Goal: Task Accomplishment & Management: Manage account settings

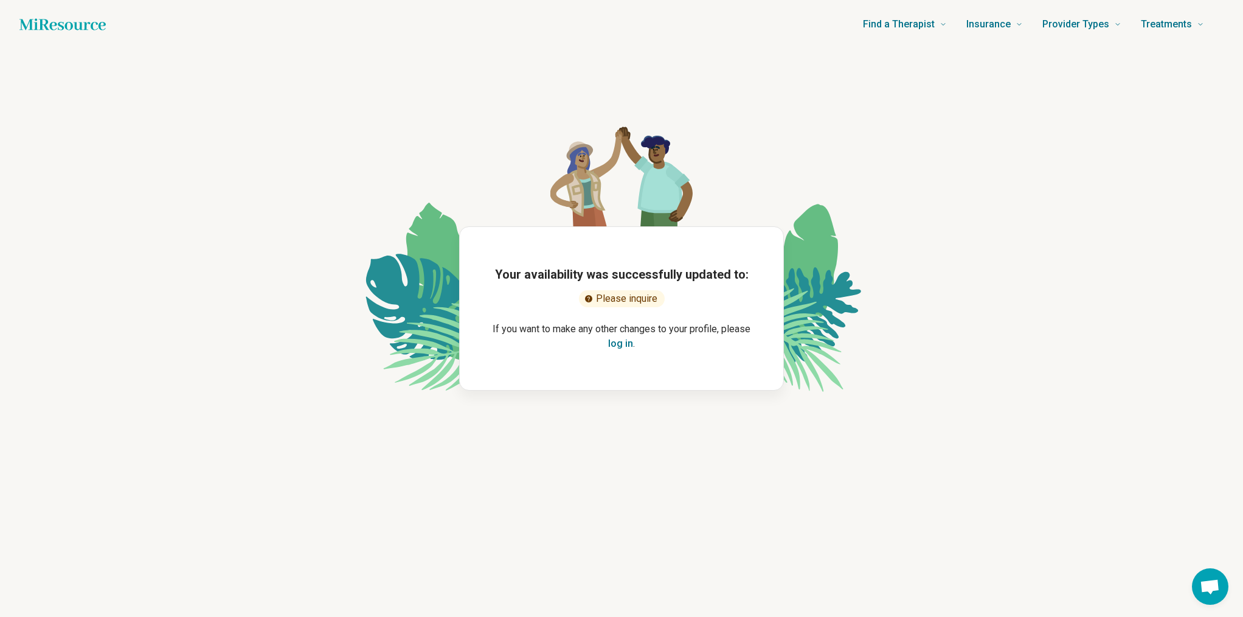
click at [629, 346] on button "log in" at bounding box center [620, 343] width 25 height 15
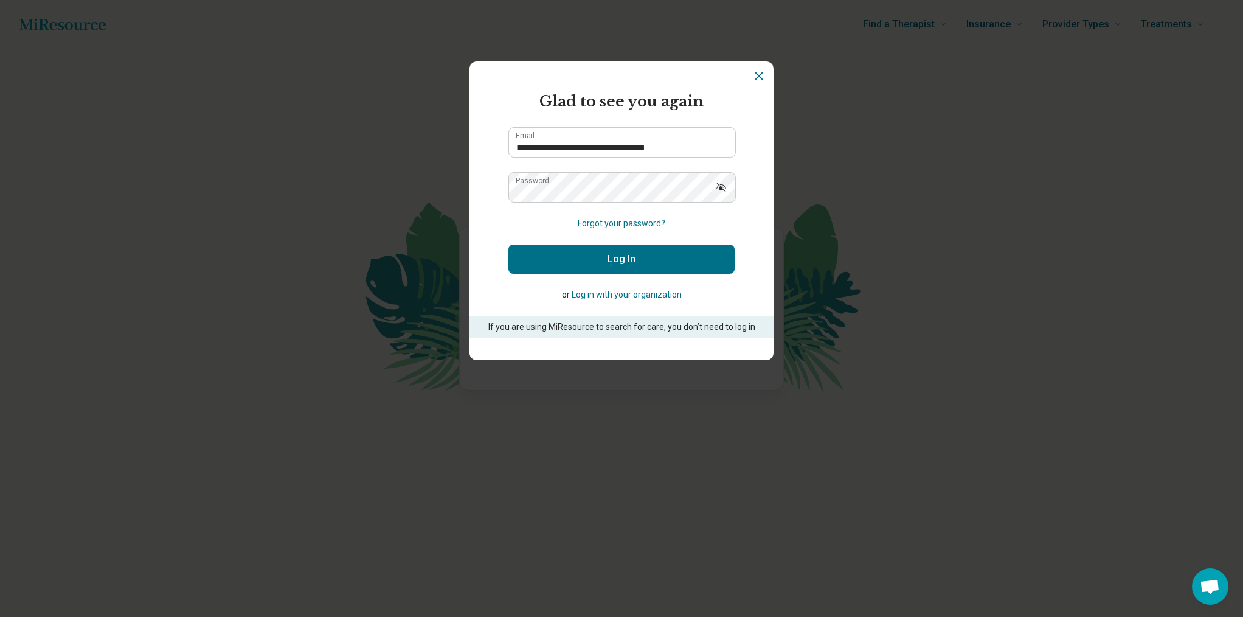
click at [616, 262] on button "Log In" at bounding box center [621, 258] width 226 height 29
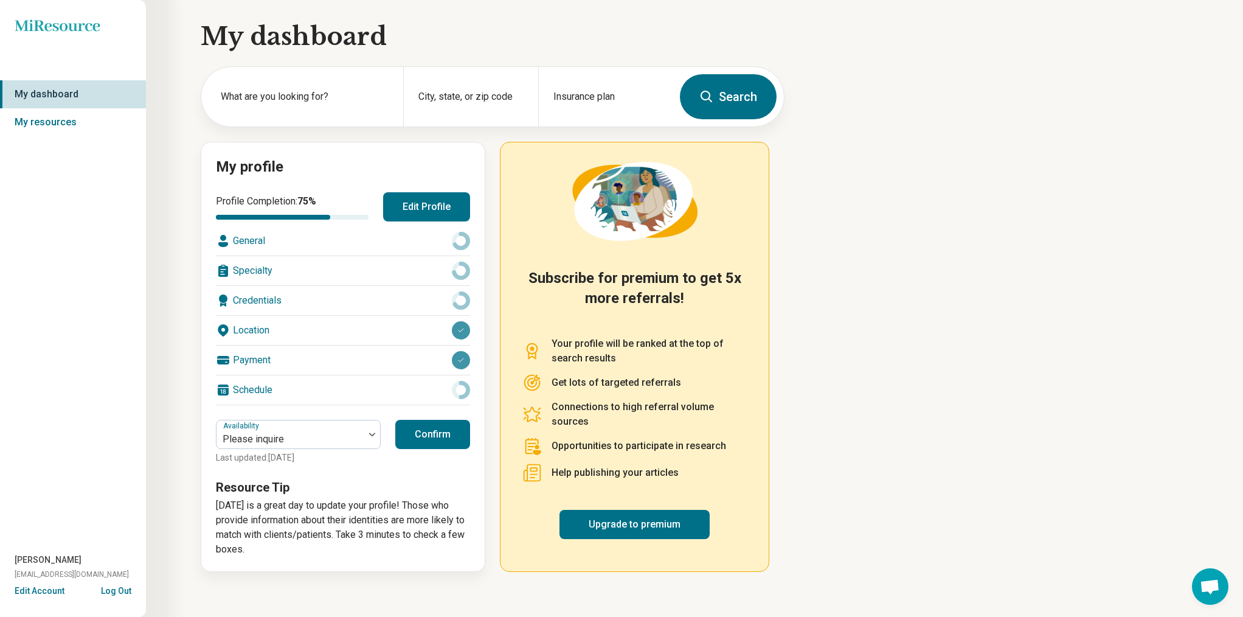
click at [427, 215] on button "Edit Profile" at bounding box center [426, 206] width 87 height 29
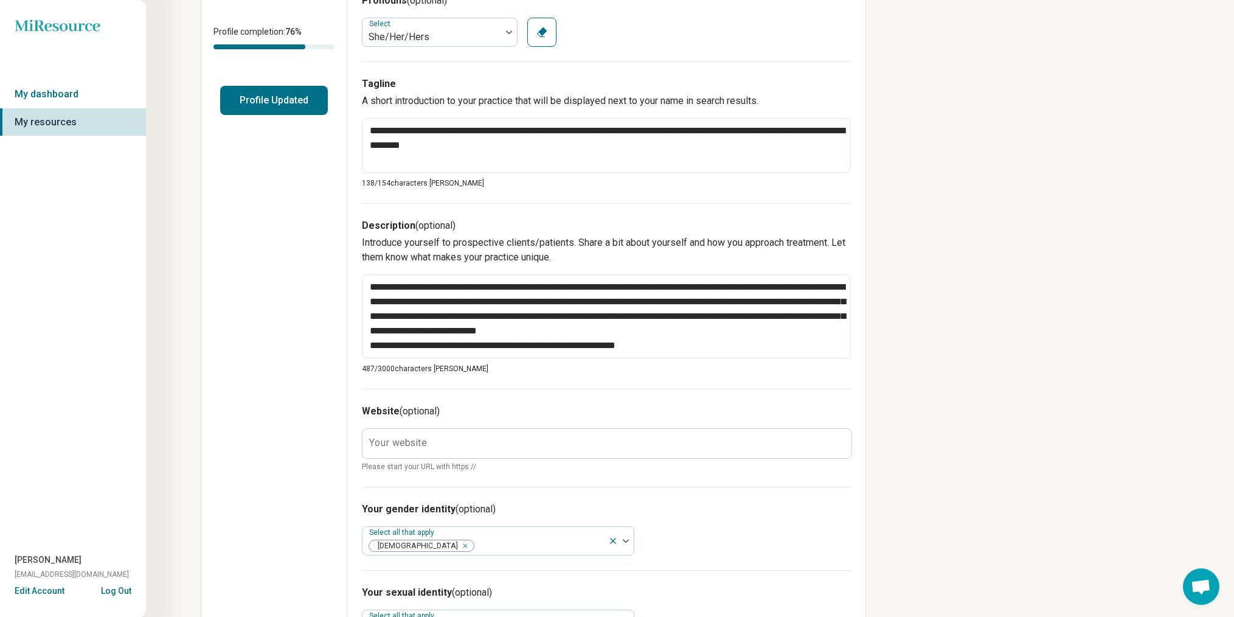
scroll to position [282, 0]
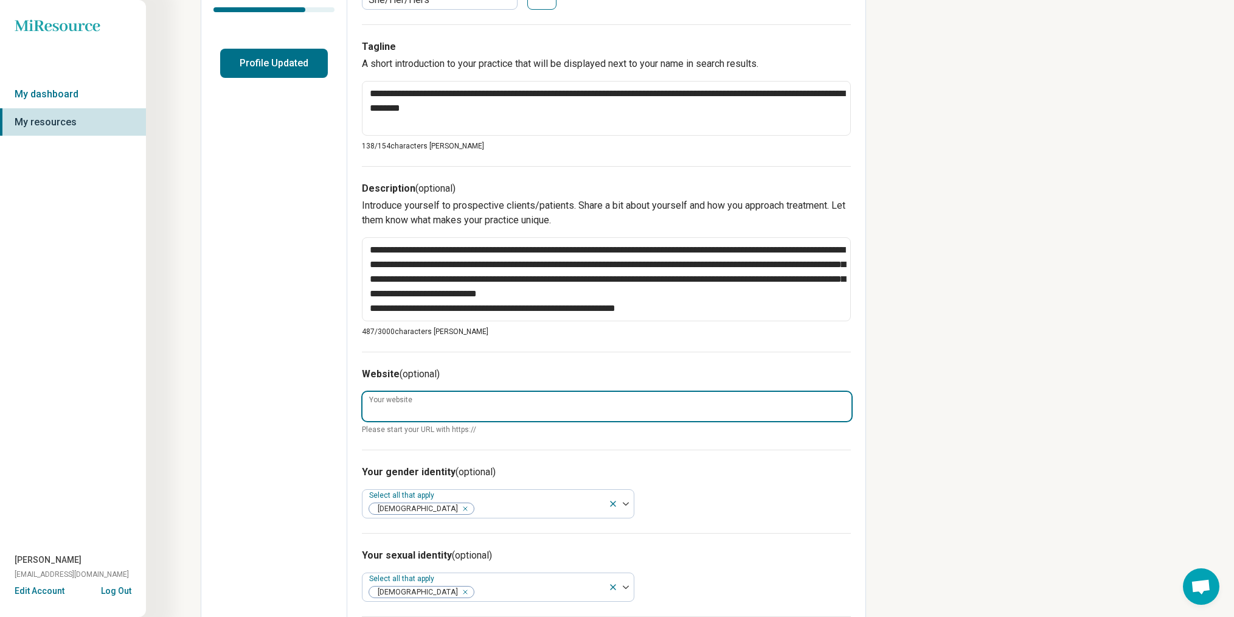
click at [432, 398] on input "Your website" at bounding box center [606, 406] width 489 height 29
paste input "**********"
type textarea "*"
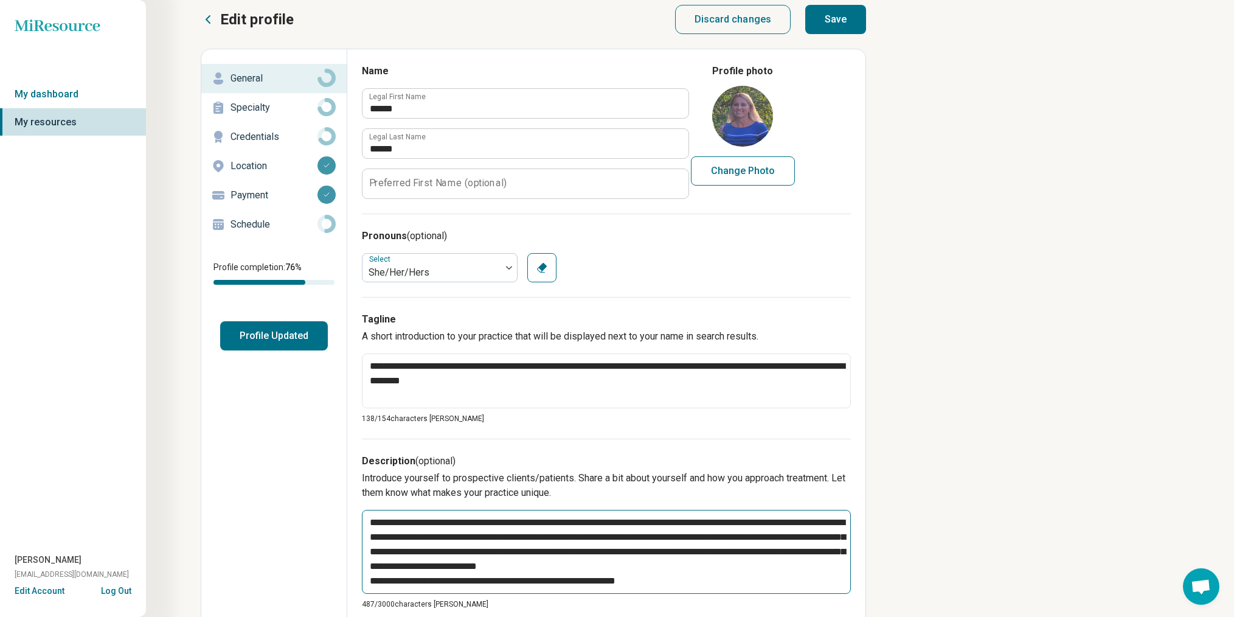
scroll to position [0, 0]
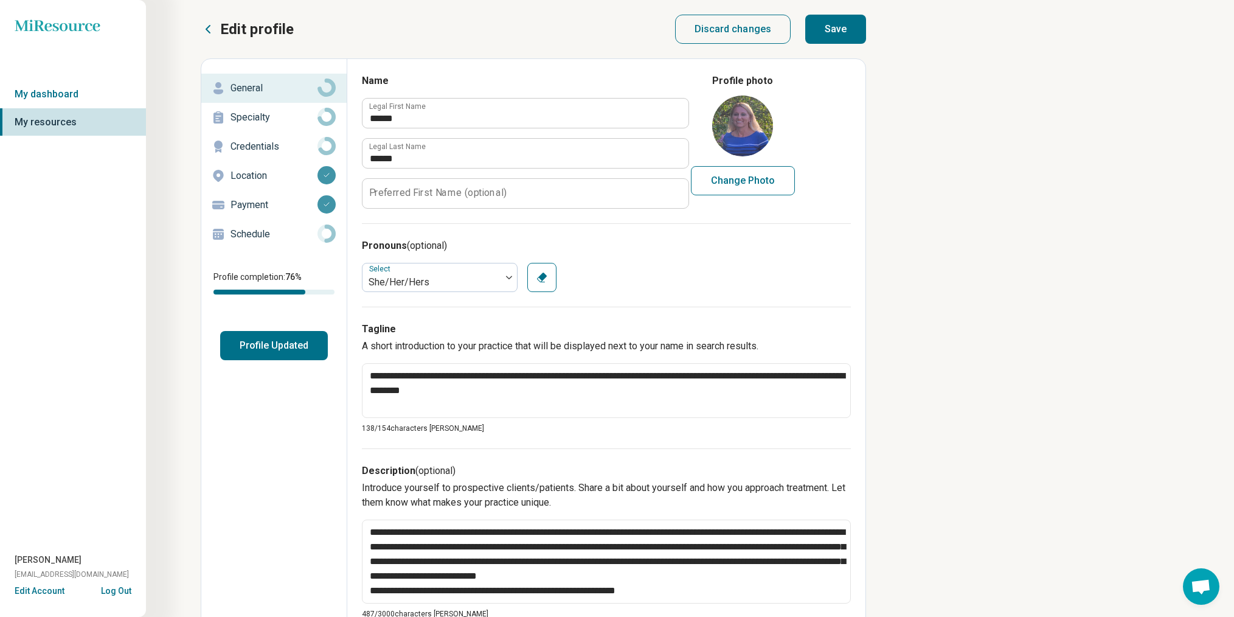
type input "**********"
click at [833, 29] on button "Save" at bounding box center [835, 29] width 61 height 29
click at [263, 116] on p "Specialty" at bounding box center [273, 117] width 87 height 15
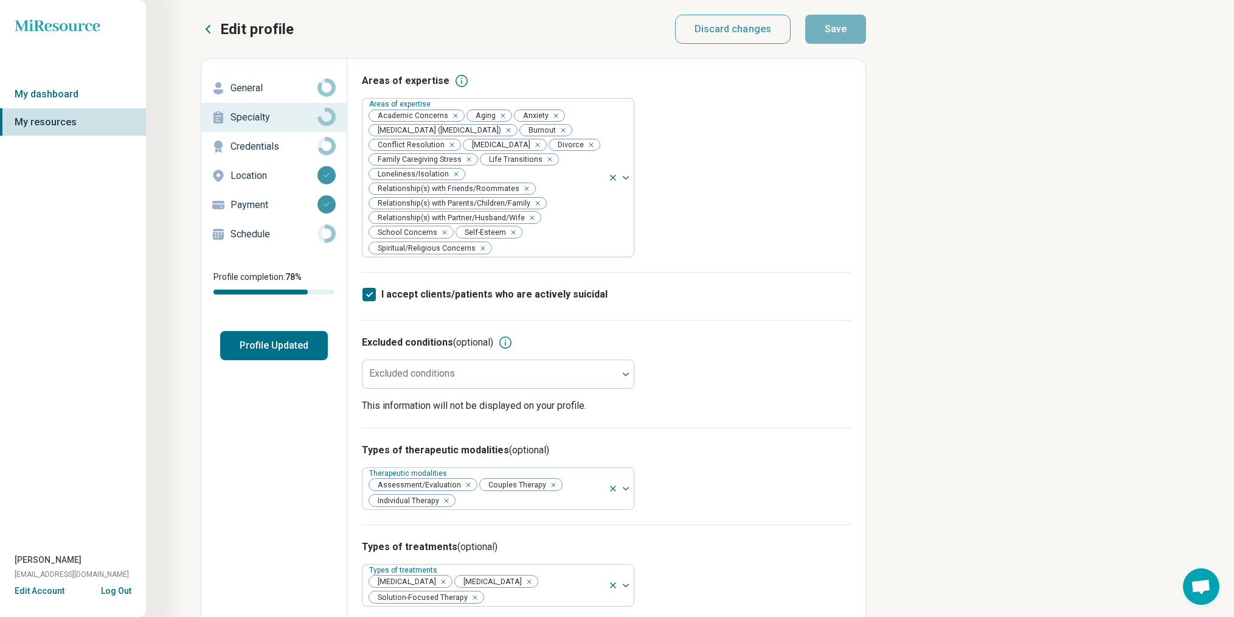
click at [367, 301] on icon at bounding box center [368, 294] width 13 height 13
click at [822, 35] on button "Save" at bounding box center [835, 29] width 61 height 29
click at [262, 140] on p "Credentials" at bounding box center [273, 146] width 87 height 15
click at [261, 145] on p "Credentials" at bounding box center [273, 146] width 87 height 15
click at [260, 150] on p "Credentials" at bounding box center [273, 146] width 87 height 15
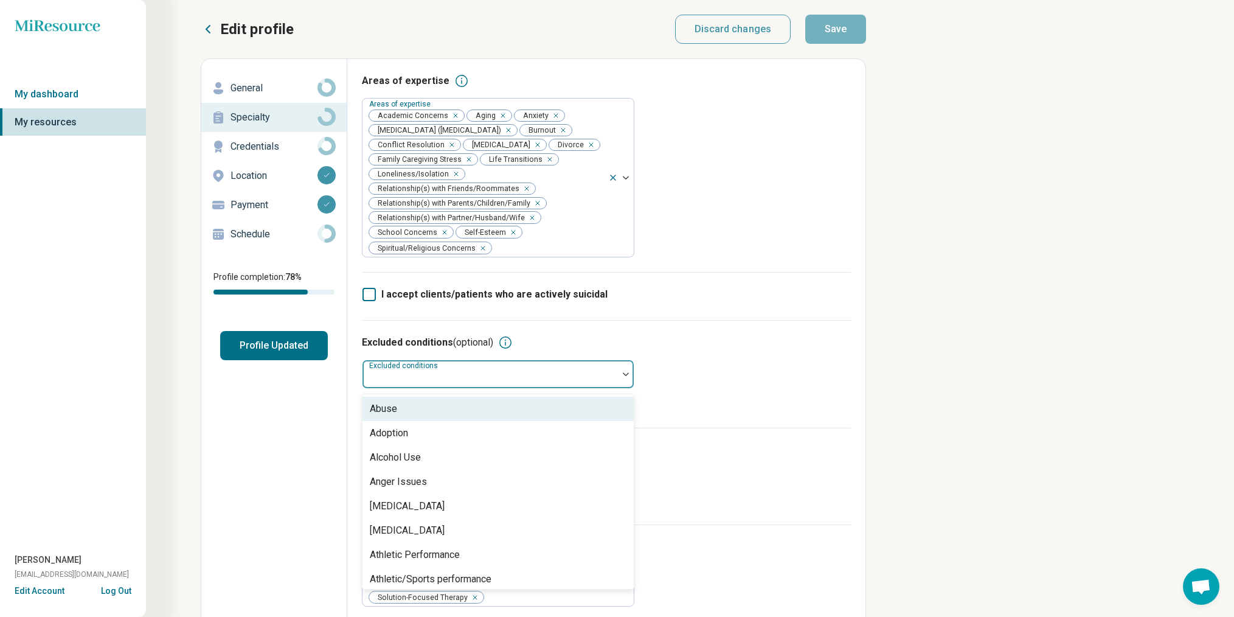
click at [623, 376] on div at bounding box center [626, 374] width 16 height 4
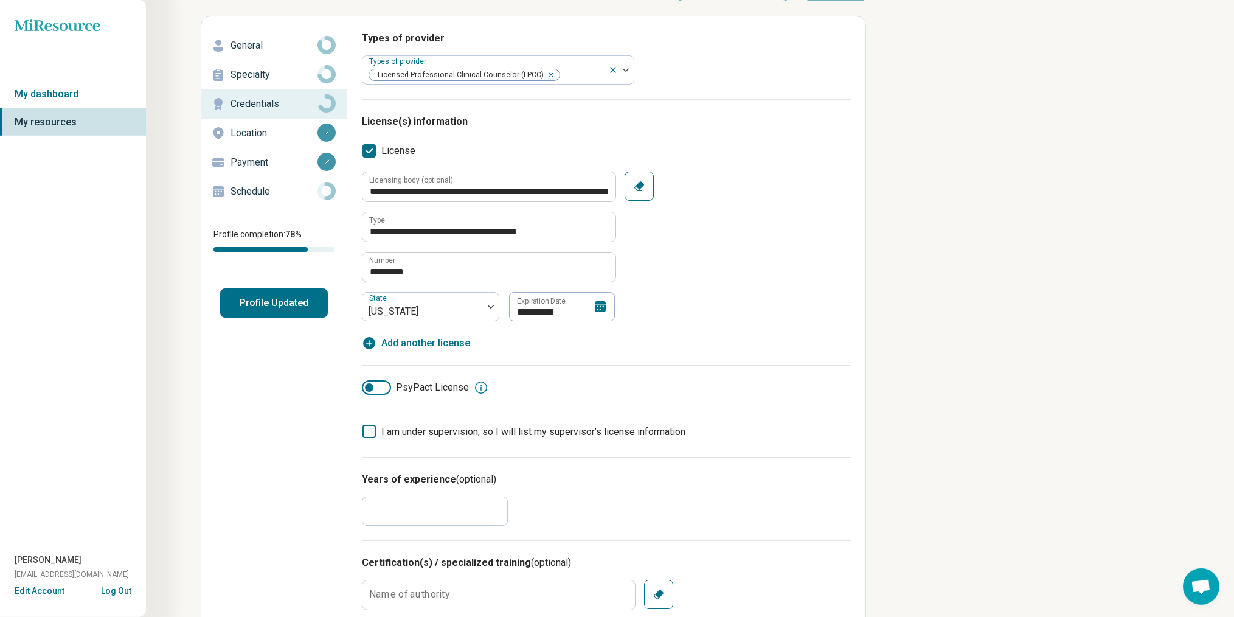
scroll to position [136, 0]
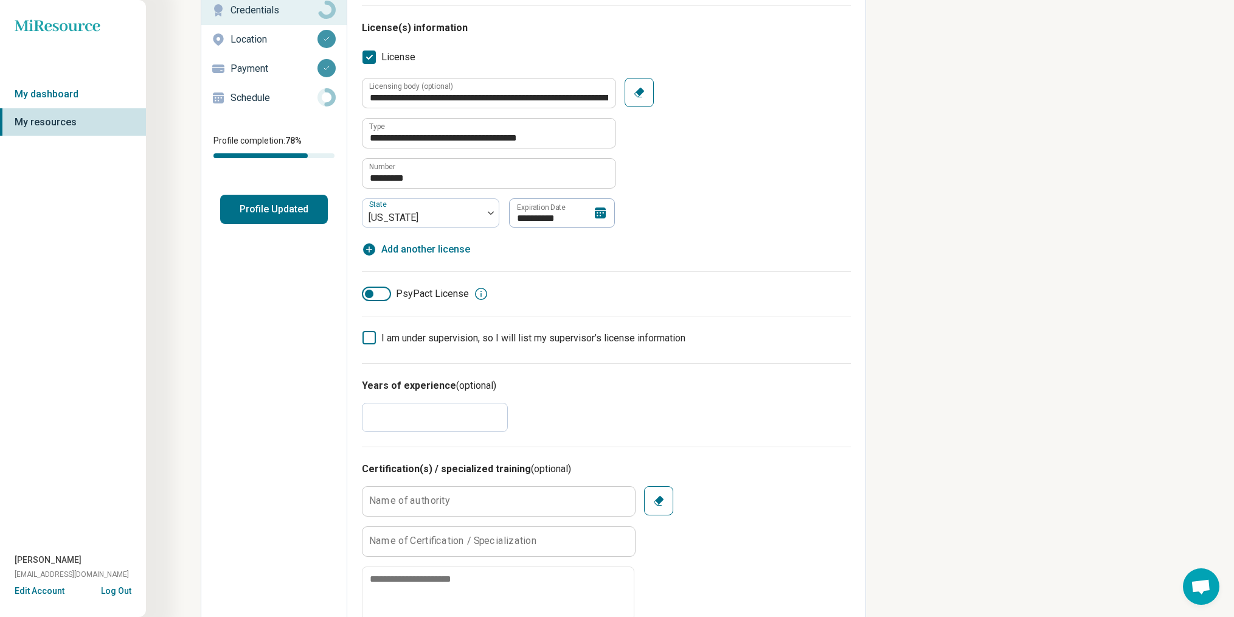
drag, startPoint x: 394, startPoint y: 418, endPoint x: 345, endPoint y: 411, distance: 49.7
click at [362, 410] on input "*" at bounding box center [435, 417] width 146 height 29
type textarea "*"
type input "*"
click at [808, 486] on div "Name of authority Name of Certification / Specialization 500 characters max Cle…" at bounding box center [606, 561] width 489 height 151
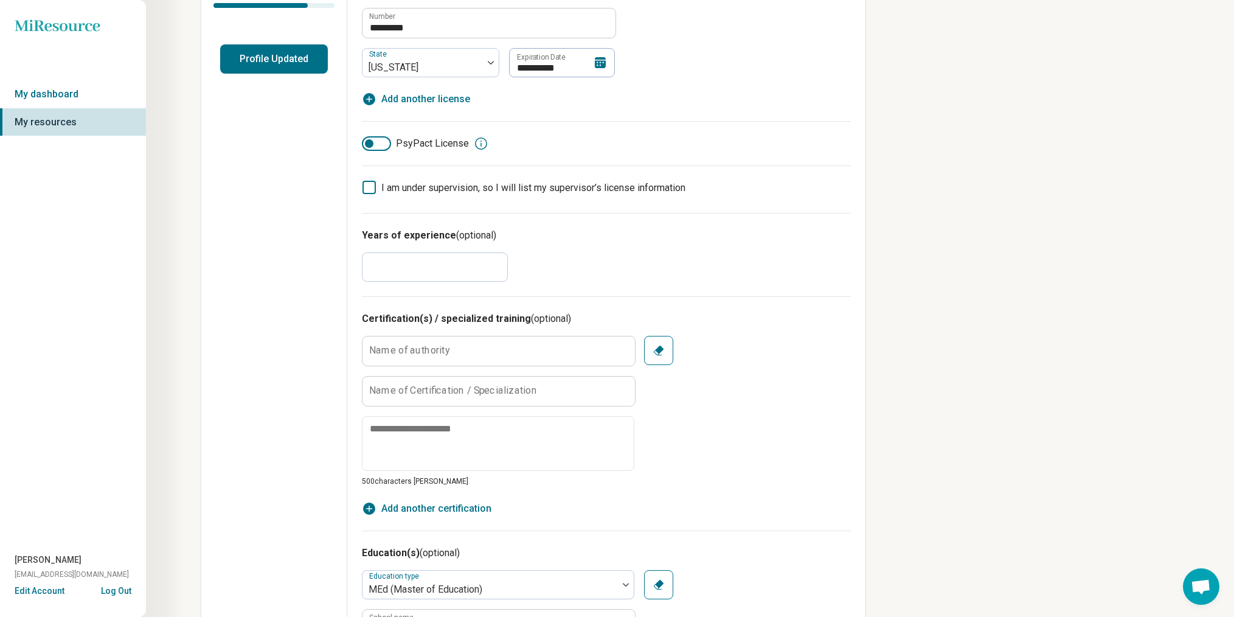
scroll to position [0, 0]
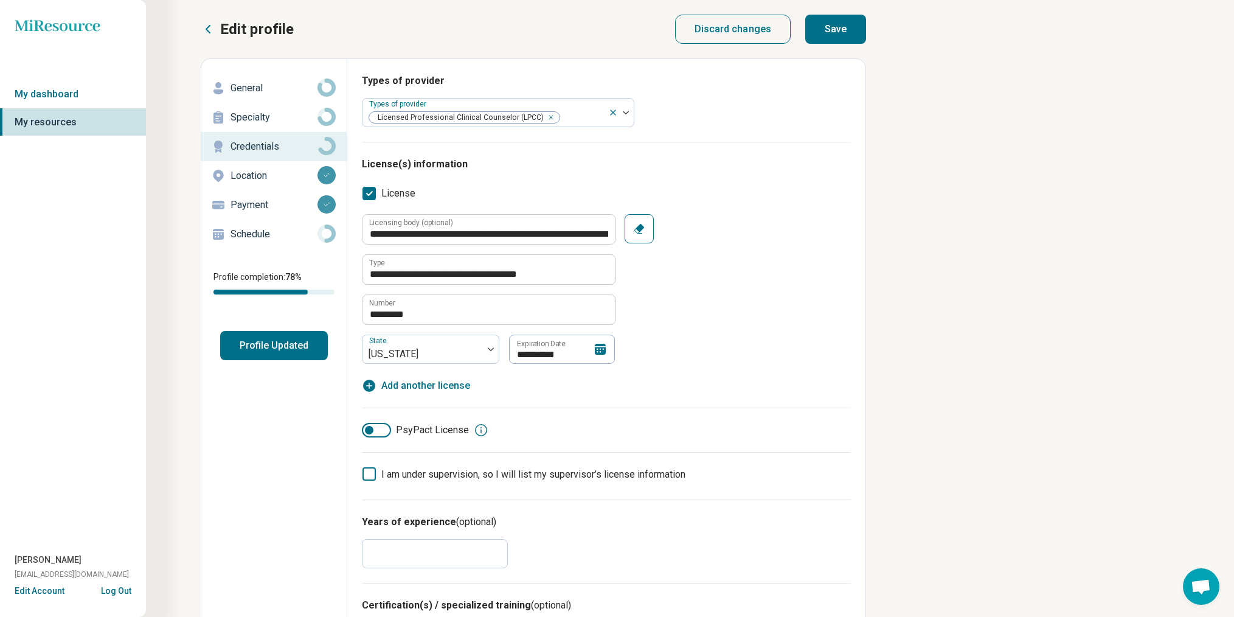
click at [826, 33] on button "Save" at bounding box center [835, 29] width 61 height 29
type textarea "*"
click at [259, 185] on div "Location" at bounding box center [274, 175] width 126 height 19
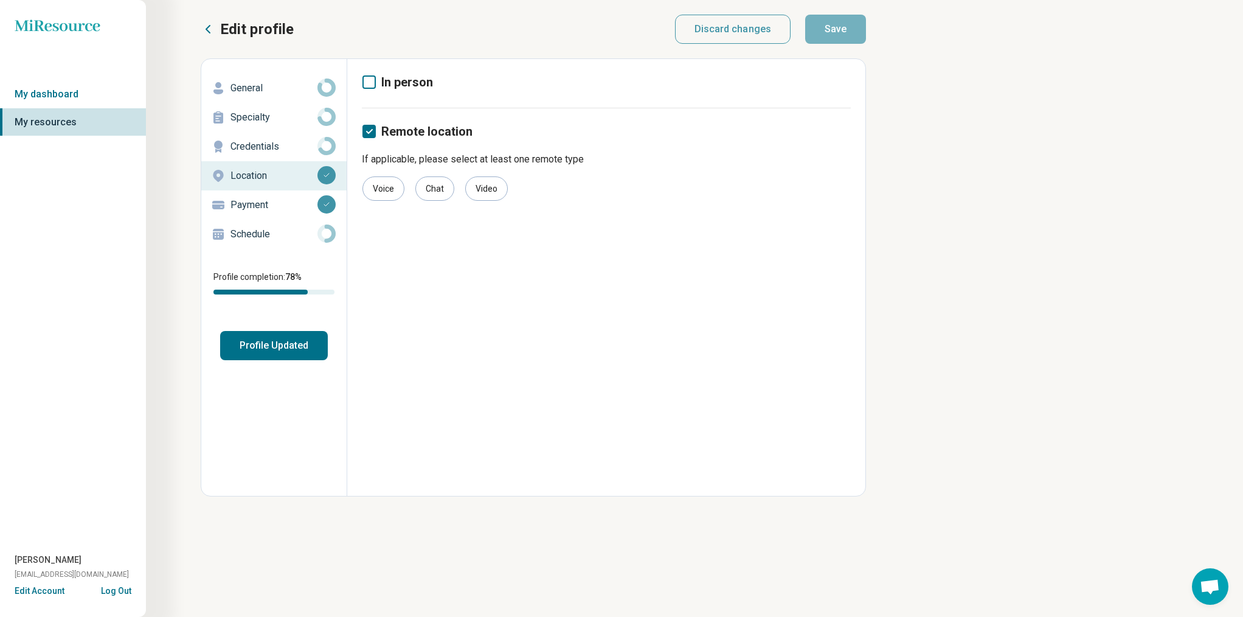
click at [370, 85] on icon at bounding box center [368, 81] width 13 height 13
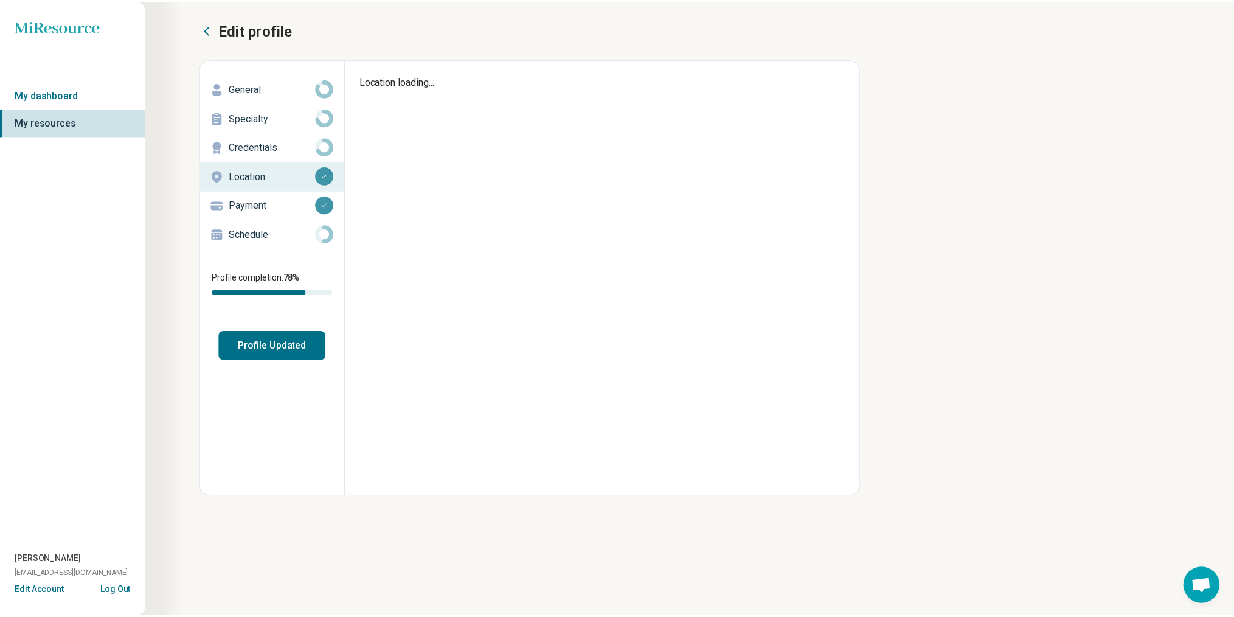
scroll to position [7, 4]
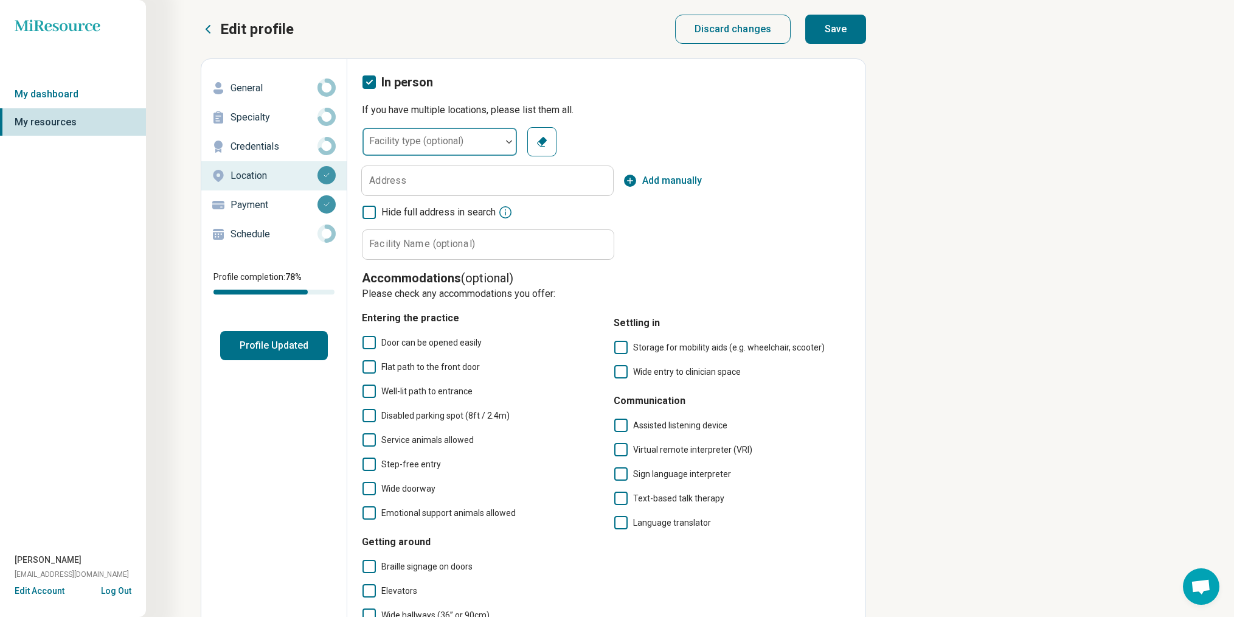
click at [503, 147] on div at bounding box center [509, 142] width 16 height 28
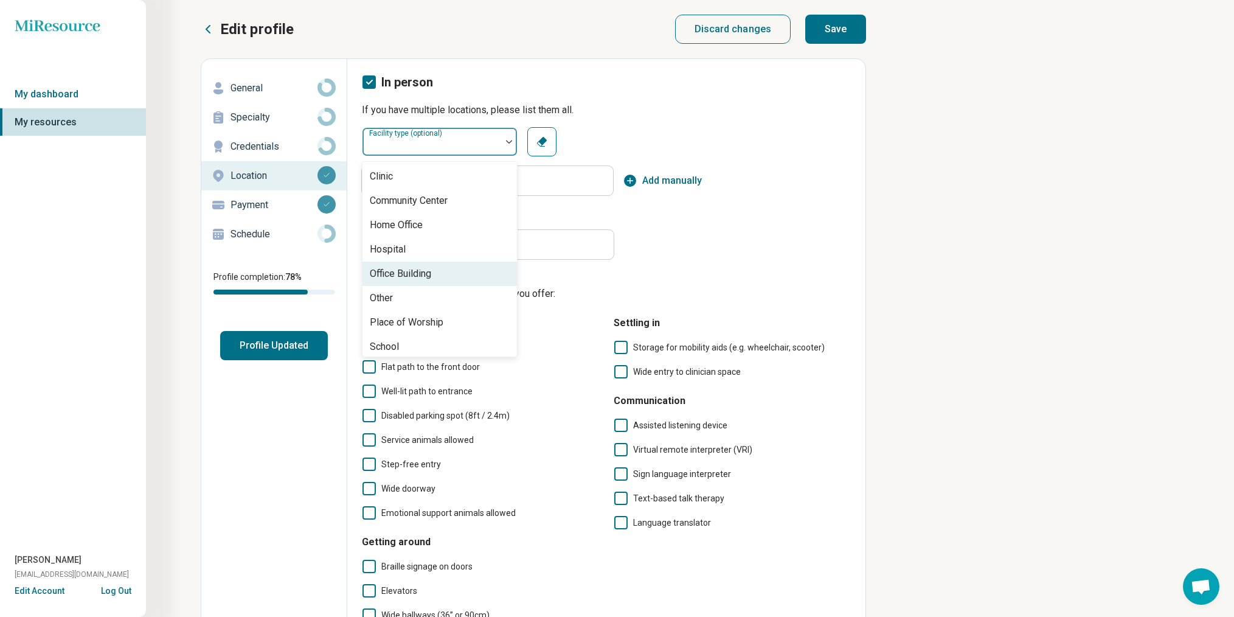
click at [471, 277] on div "Office Building" at bounding box center [439, 273] width 154 height 24
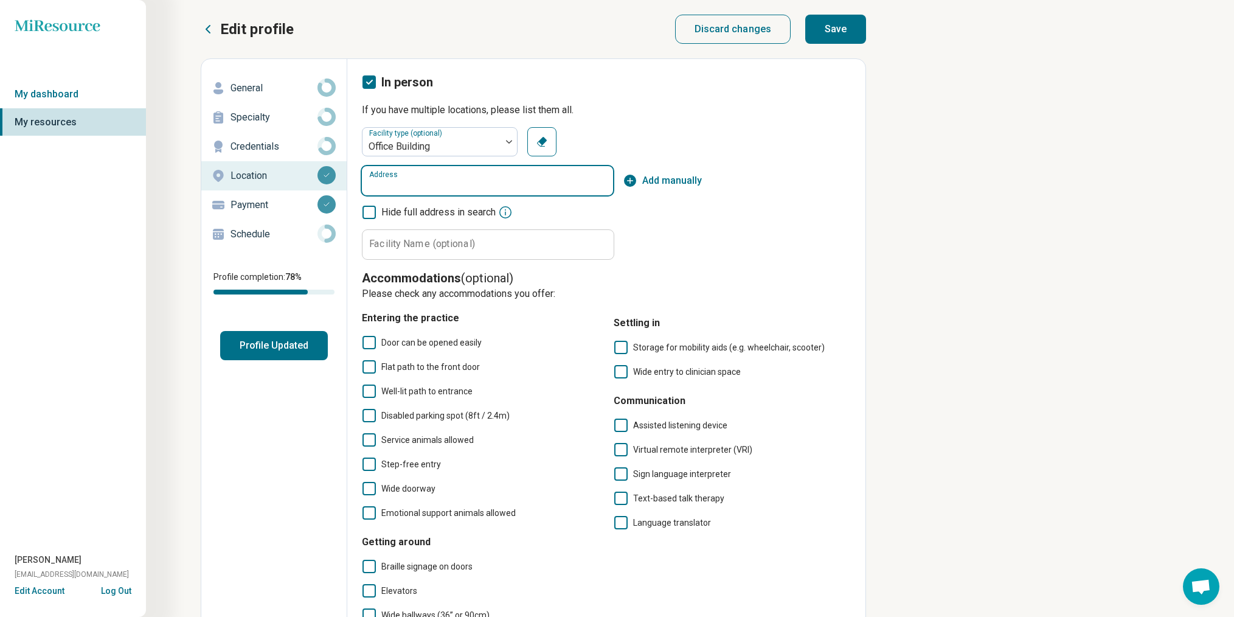
click at [432, 179] on input "Address" at bounding box center [487, 180] width 251 height 29
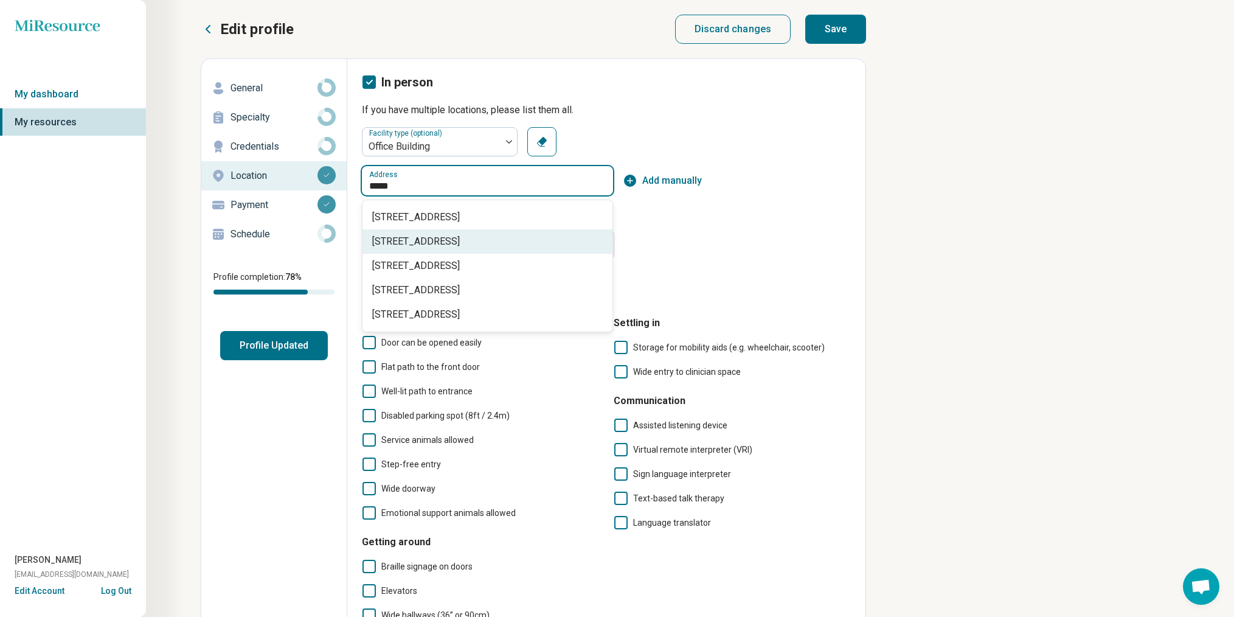
click at [455, 241] on span "135 East Erie Street, Kent, OH" at bounding box center [489, 241] width 235 height 15
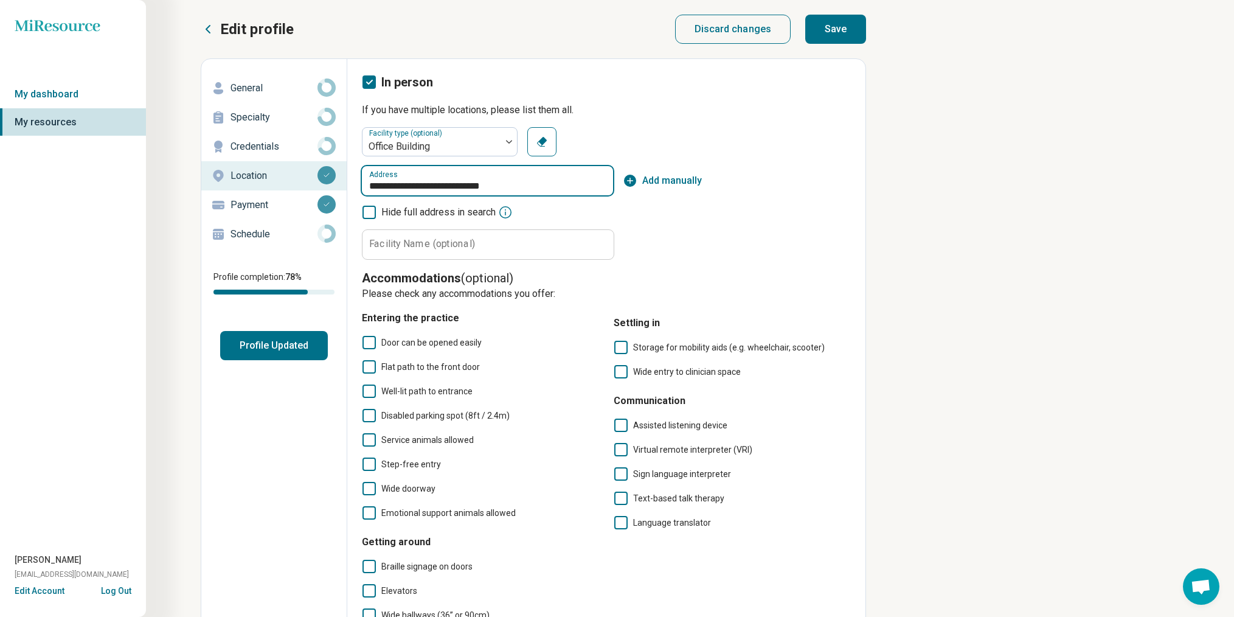
click at [454, 189] on input "**********" at bounding box center [487, 180] width 251 height 29
click at [475, 182] on input "**********" at bounding box center [487, 180] width 251 height 29
type input "**********"
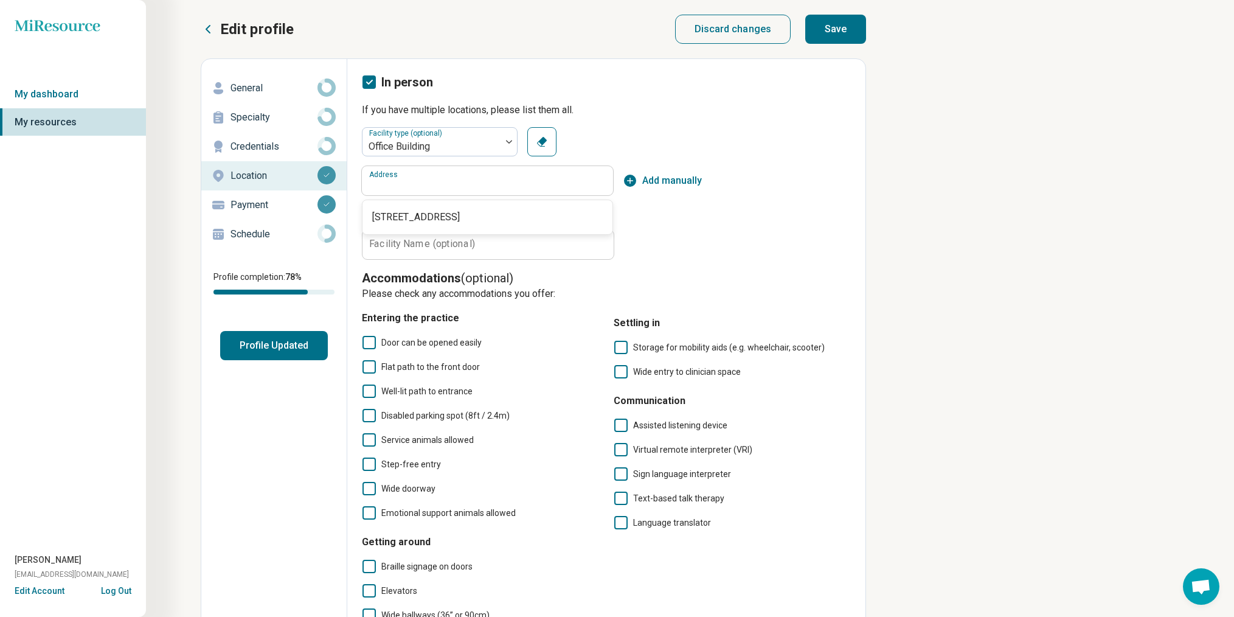
click at [875, 248] on div "Edit profile Discard changes Save Edit profile General Specialty Credentials Lo…" at bounding box center [438, 384] width 876 height 769
click at [633, 179] on icon "button" at bounding box center [630, 181] width 12 height 12
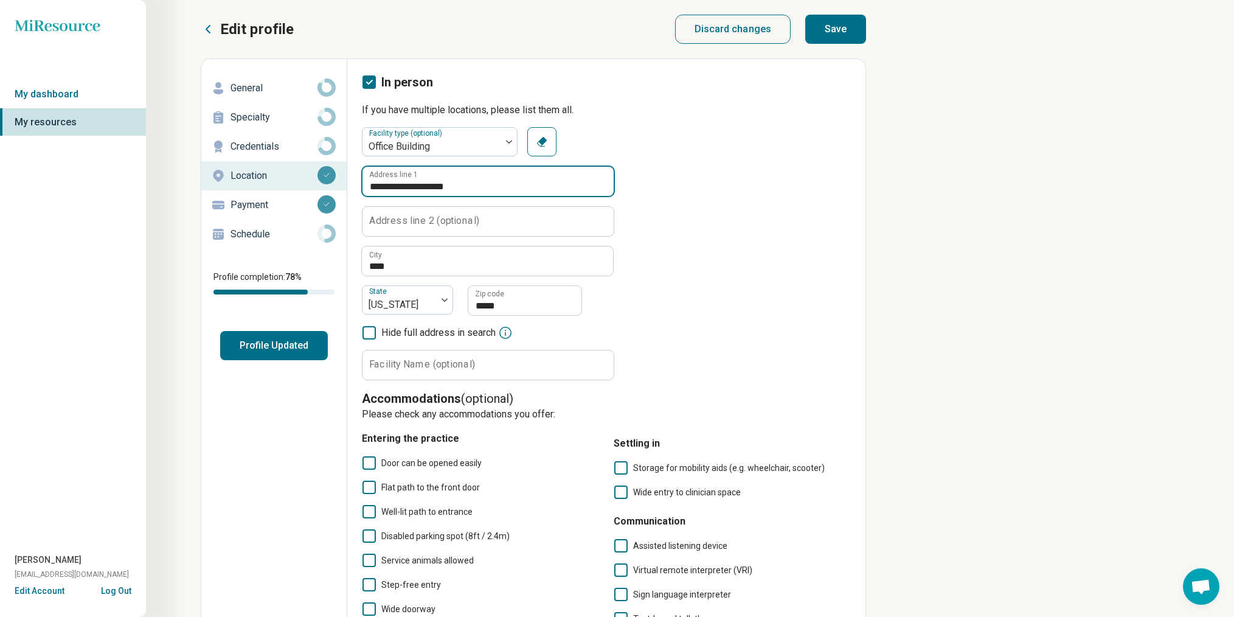
drag, startPoint x: 479, startPoint y: 187, endPoint x: 295, endPoint y: 187, distance: 184.2
click at [362, 187] on input "**********" at bounding box center [487, 181] width 251 height 29
type input "**********"
click at [555, 190] on input "**********" at bounding box center [487, 181] width 251 height 29
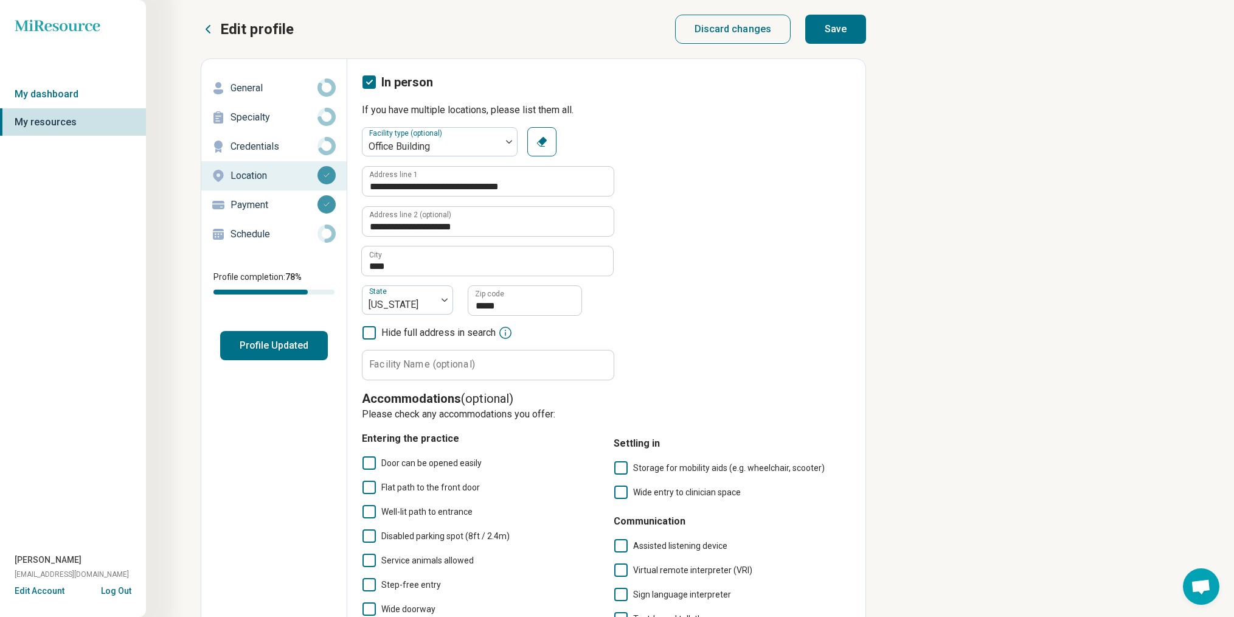
click at [815, 294] on div "**********" at bounding box center [606, 253] width 489 height 253
drag, startPoint x: 494, startPoint y: 226, endPoint x: 224, endPoint y: 219, distance: 269.4
click at [362, 219] on input "**********" at bounding box center [487, 221] width 251 height 29
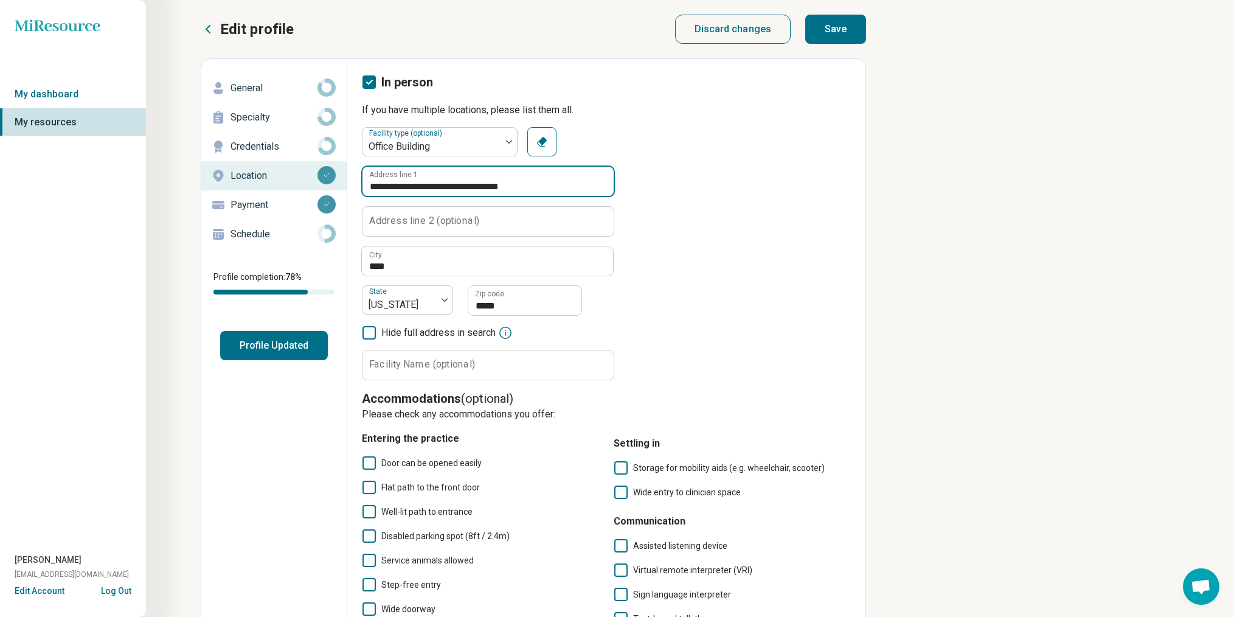
drag, startPoint x: 548, startPoint y: 187, endPoint x: 313, endPoint y: 178, distance: 235.5
click at [362, 177] on input "**********" at bounding box center [487, 181] width 251 height 29
paste input "text"
click at [448, 190] on input "**********" at bounding box center [487, 181] width 251 height 29
type input "**********"
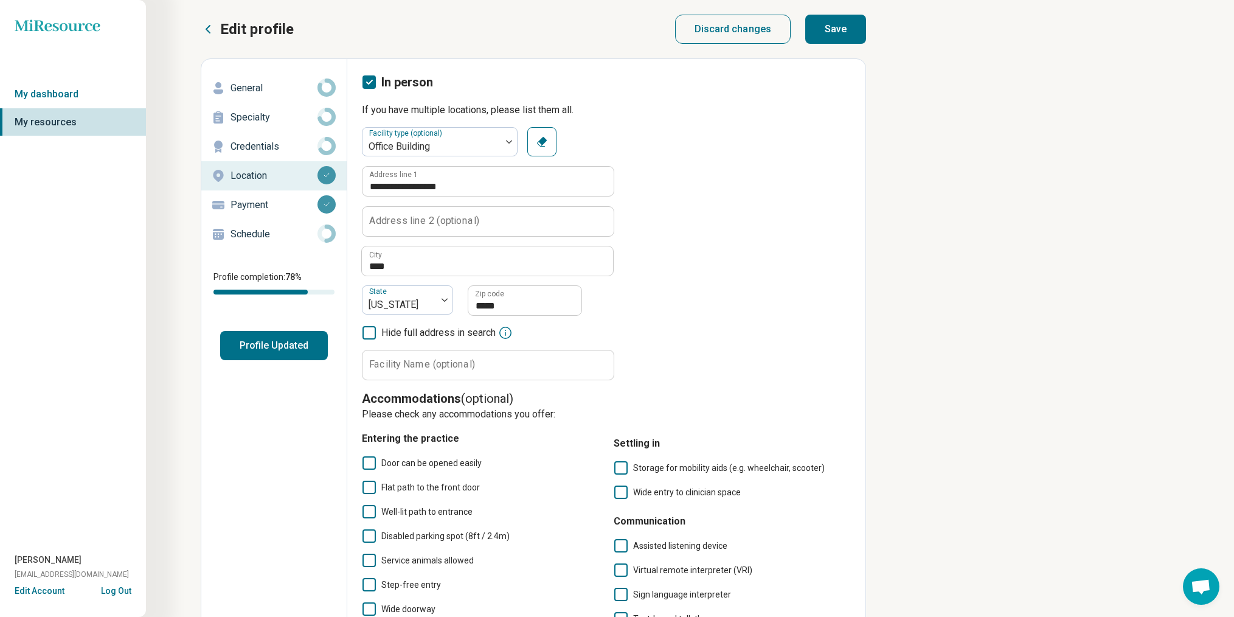
click at [438, 364] on label "Facility Name (optional)" at bounding box center [422, 364] width 106 height 10
click at [438, 364] on input "Facility Name (optional)" at bounding box center [487, 364] width 251 height 29
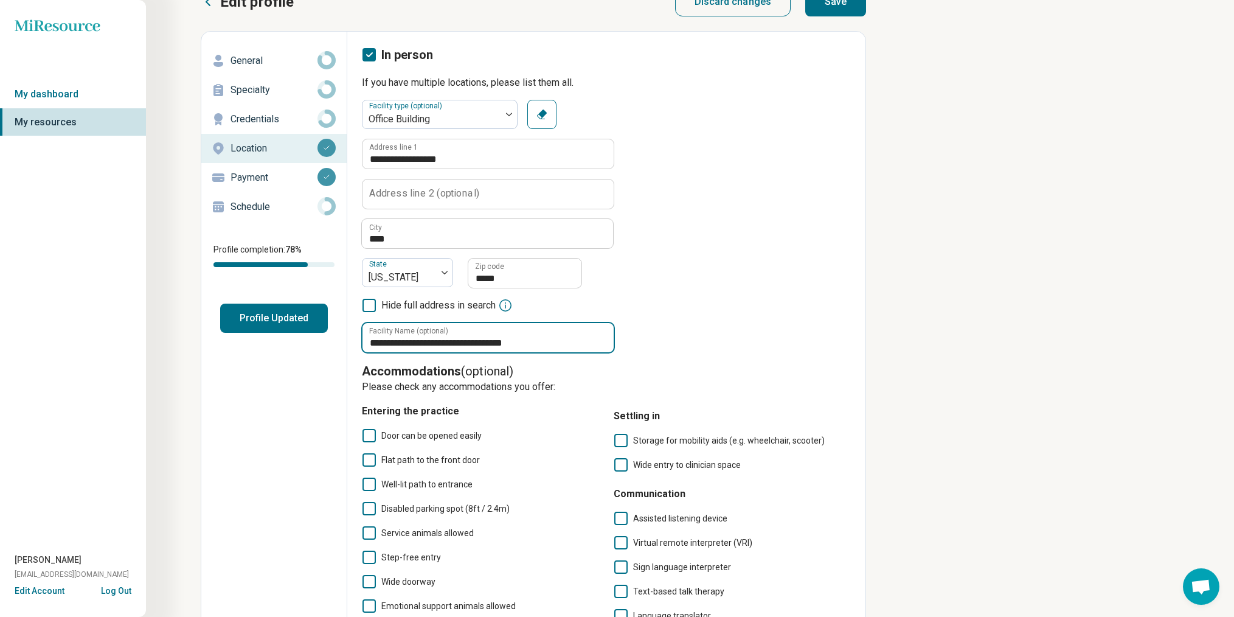
scroll to position [39, 0]
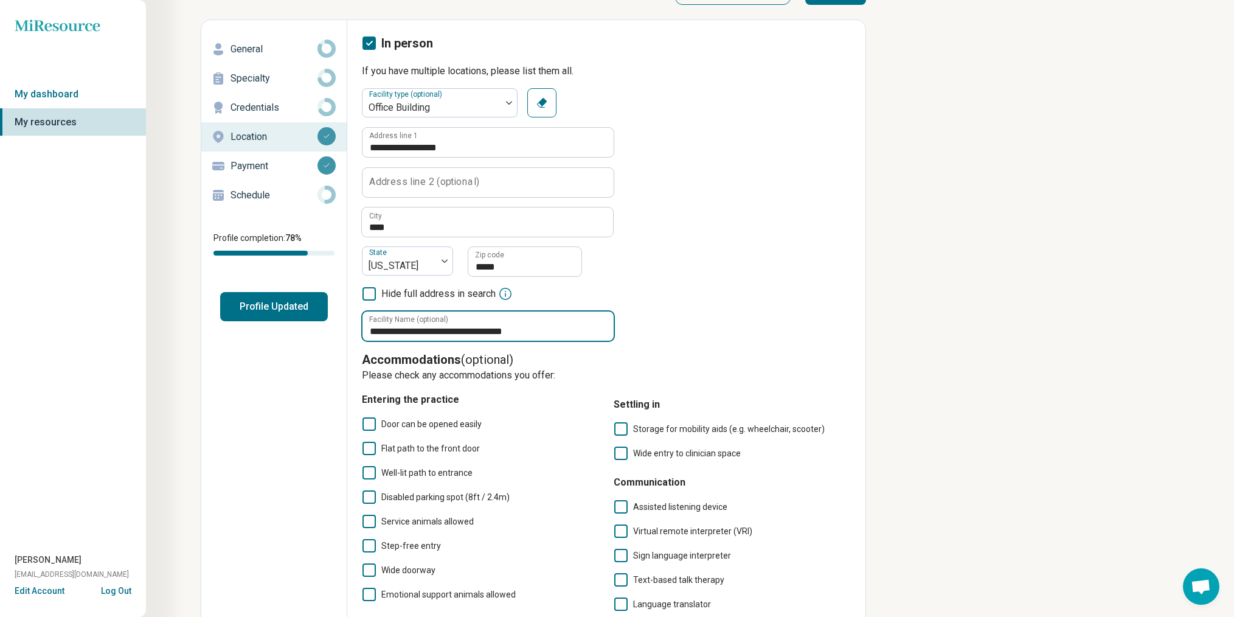
type input "**********"
click at [376, 424] on label "Door can be opened easily" at bounding box center [480, 423] width 237 height 15
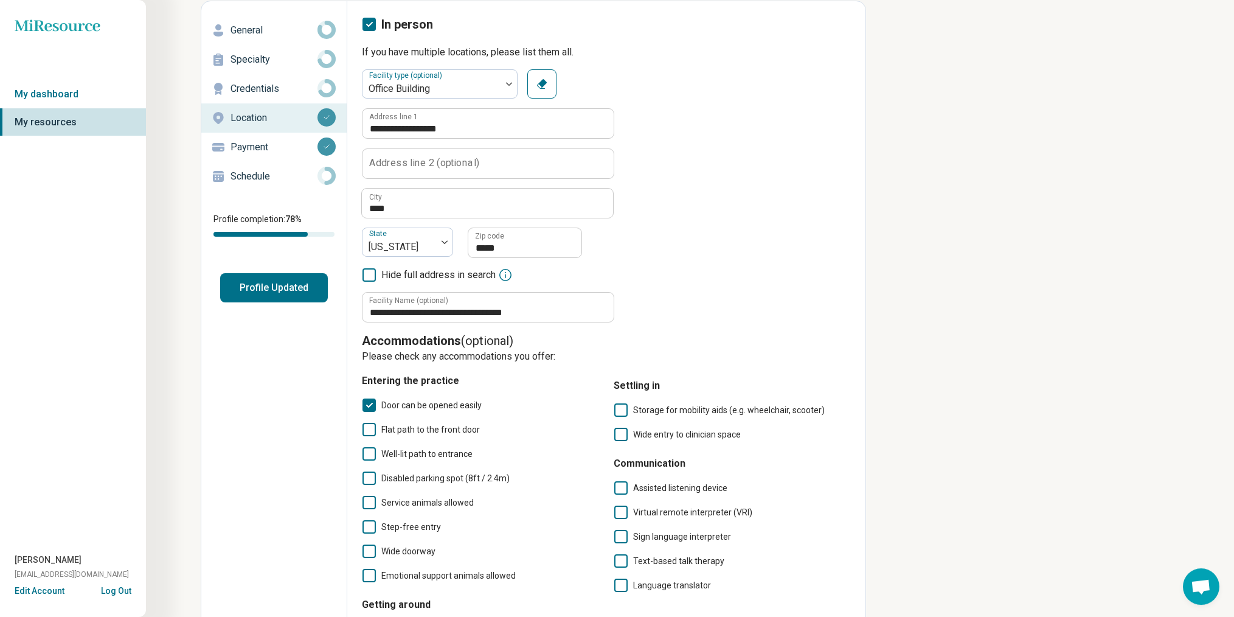
scroll to position [58, 0]
click at [404, 452] on span "Well-lit path to entrance" at bounding box center [426, 453] width 91 height 10
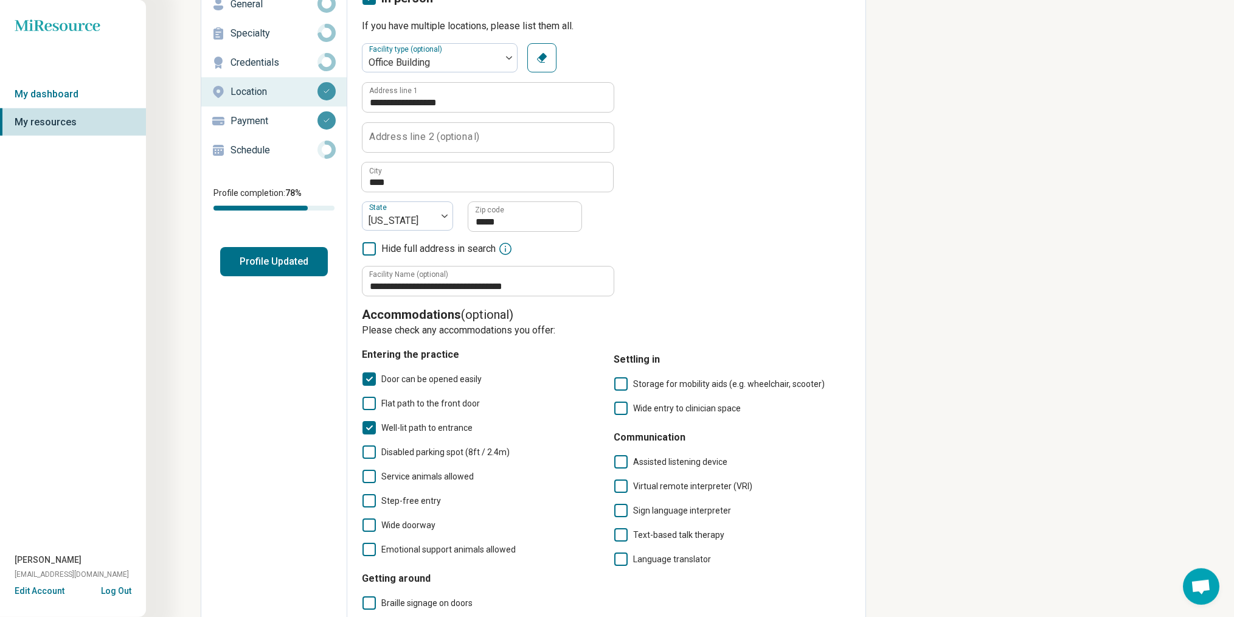
scroll to position [88, 0]
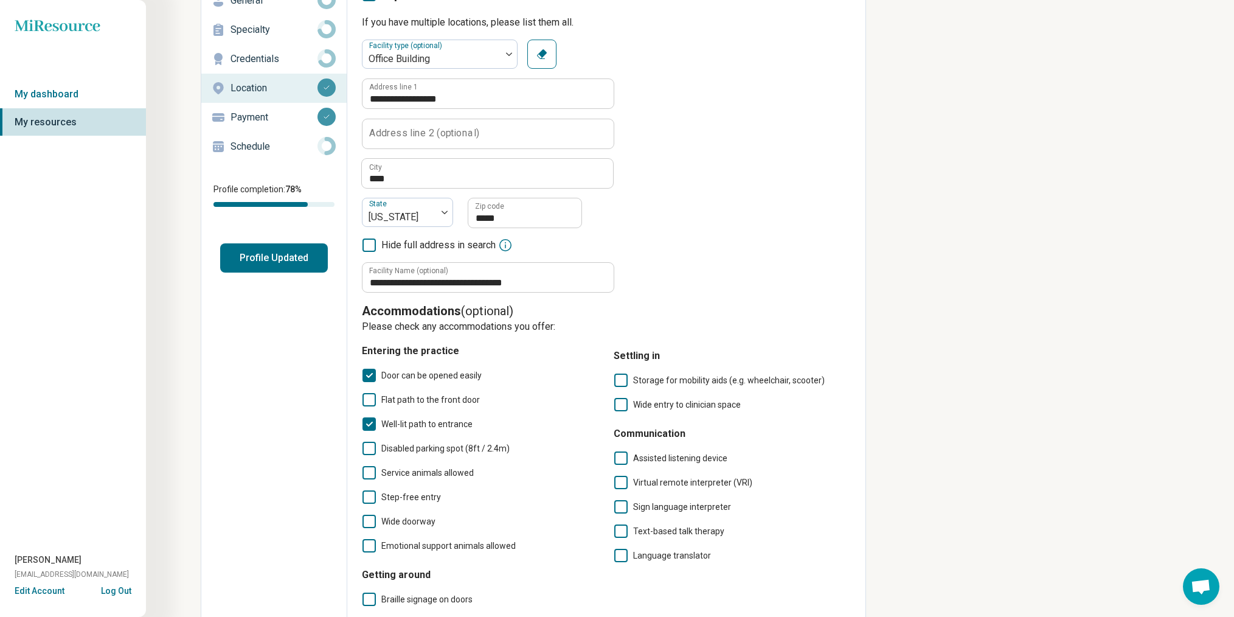
click at [421, 484] on div "Door can be opened easily Flat path to the front door Well-lit path to entrance…" at bounding box center [480, 460] width 237 height 185
click at [424, 474] on span "Service animals allowed" at bounding box center [427, 473] width 92 height 10
click at [423, 503] on span "Step-free entry" at bounding box center [411, 496] width 60 height 15
click at [486, 548] on span "Emotional support animals allowed" at bounding box center [448, 546] width 134 height 10
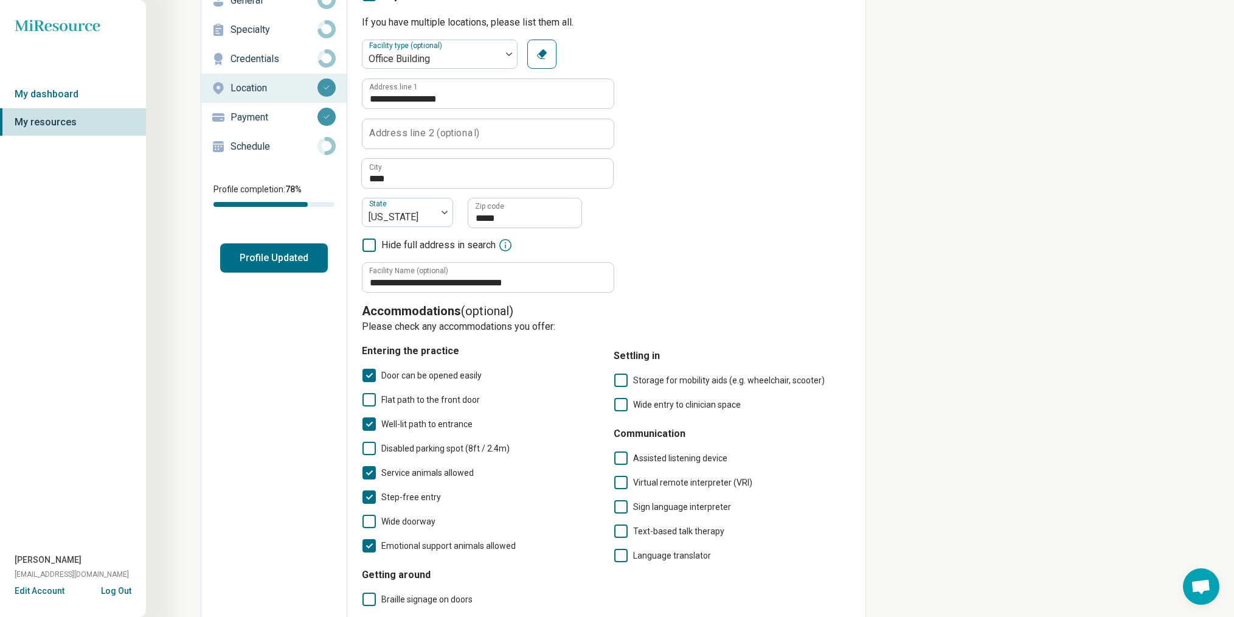
click at [646, 378] on span "Storage for mobility aids (e.g. wheelchair, scooter)" at bounding box center [729, 380] width 192 height 10
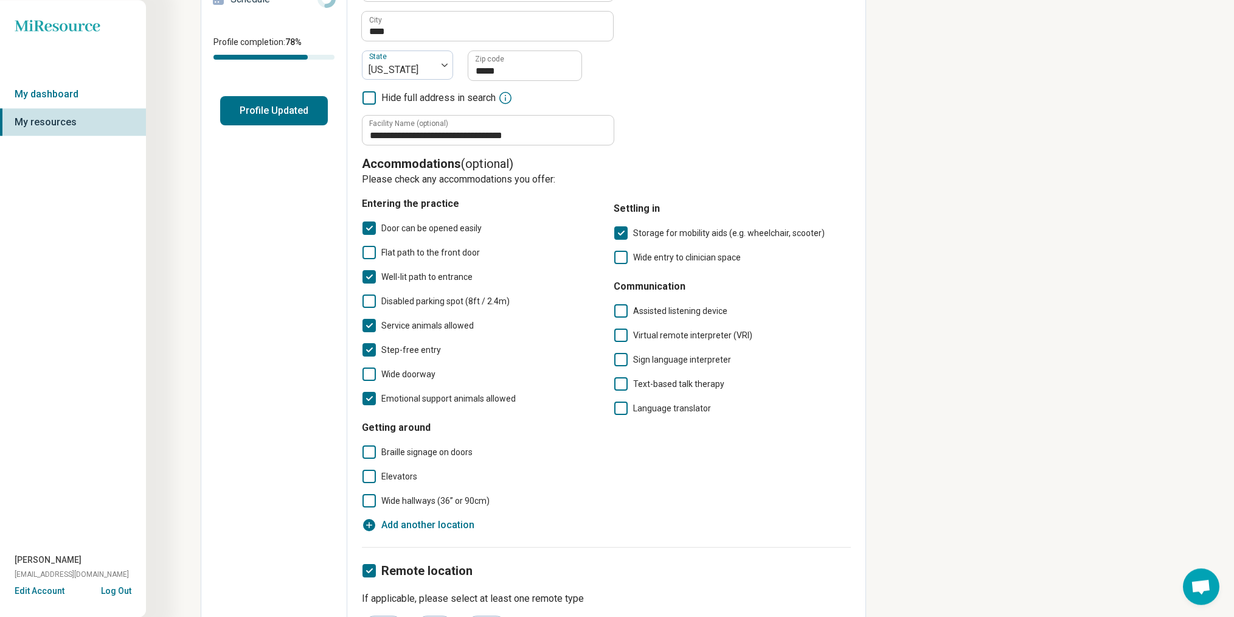
scroll to position [272, 0]
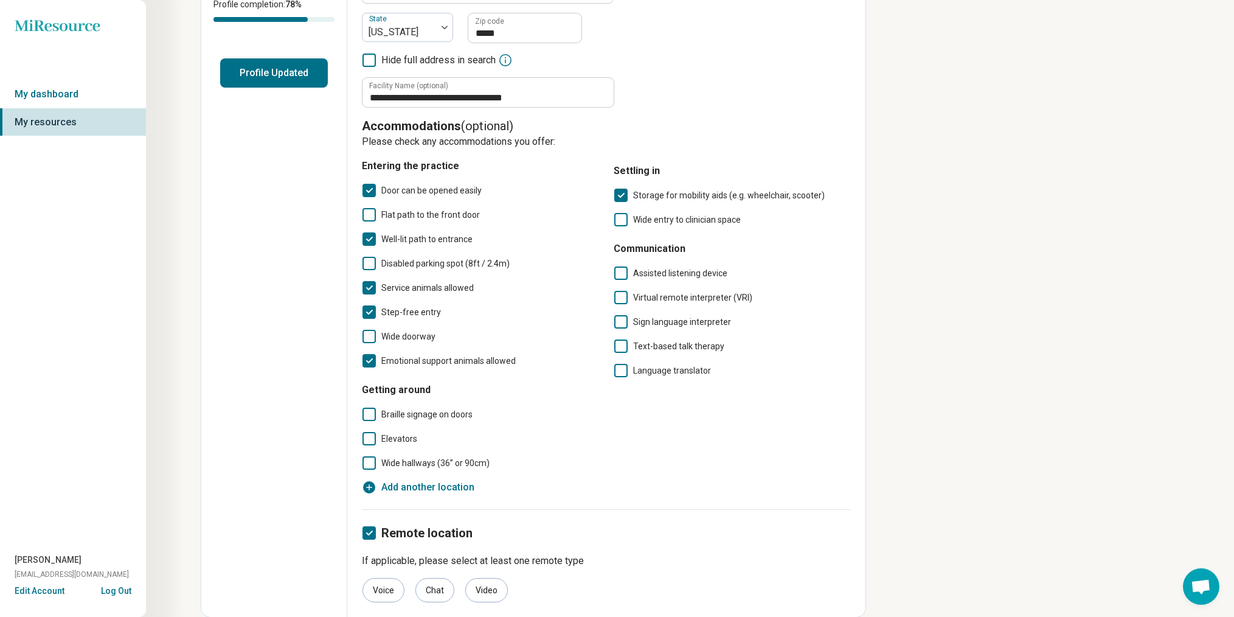
click at [406, 433] on span "Elevators" at bounding box center [399, 438] width 36 height 15
click at [435, 458] on span "Wide hallways (36” or 90cm)" at bounding box center [435, 463] width 108 height 10
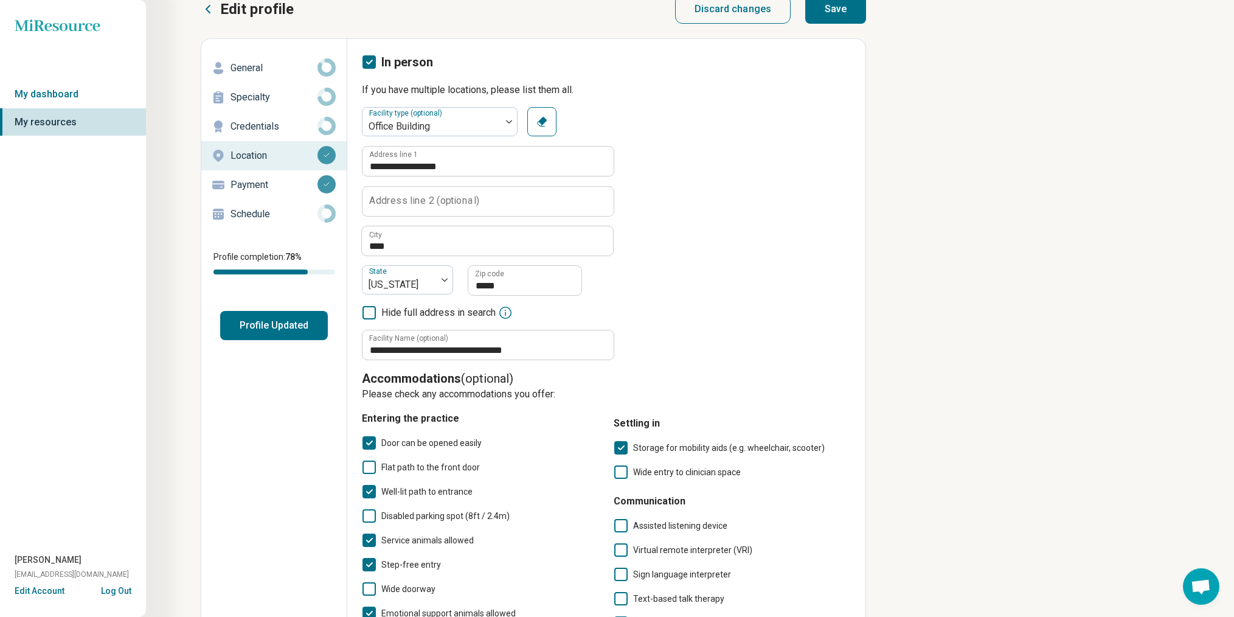
scroll to position [0, 0]
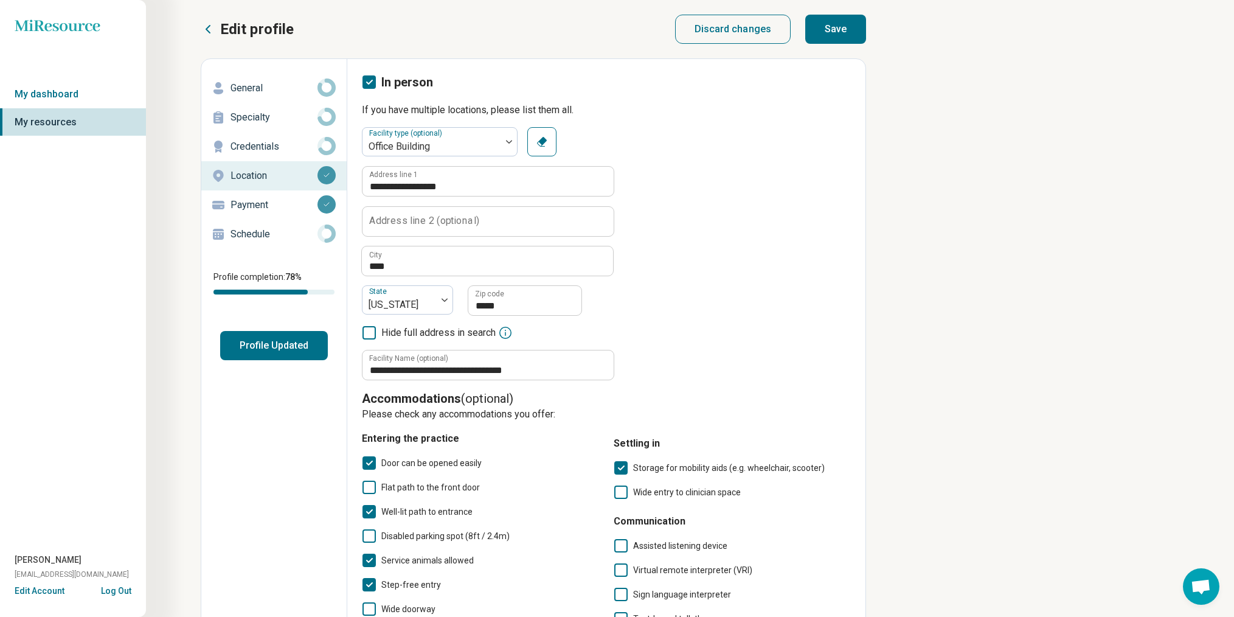
click at [832, 24] on button "Save" at bounding box center [835, 29] width 61 height 29
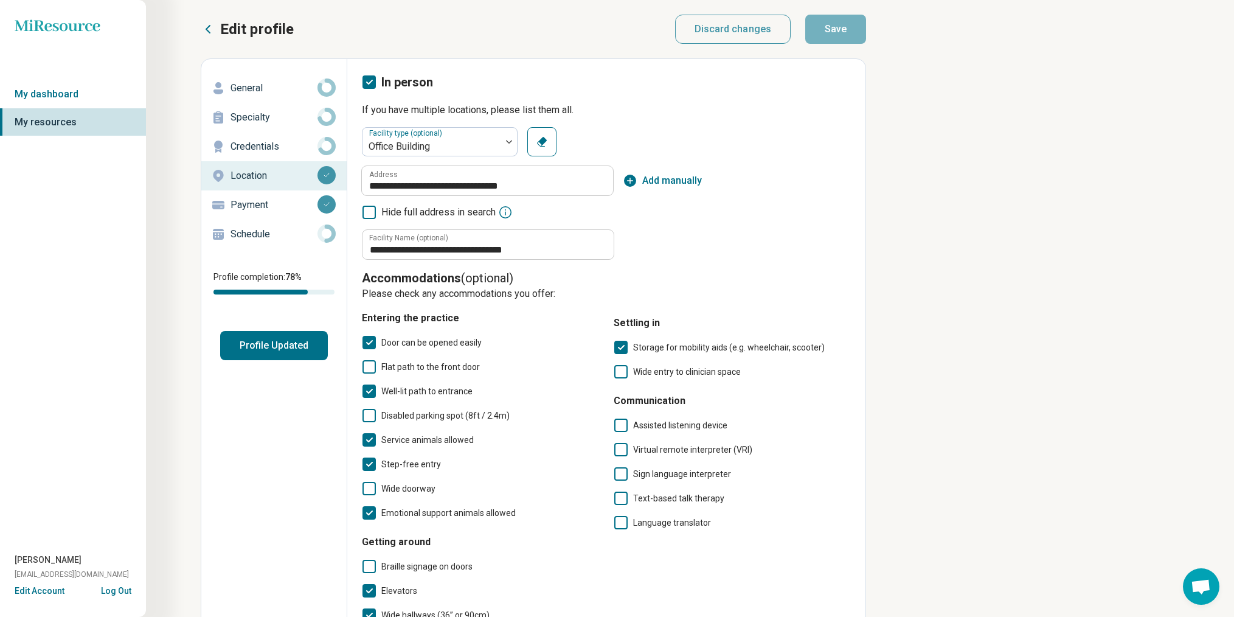
click at [268, 89] on p "General" at bounding box center [273, 88] width 87 height 15
type textarea "*"
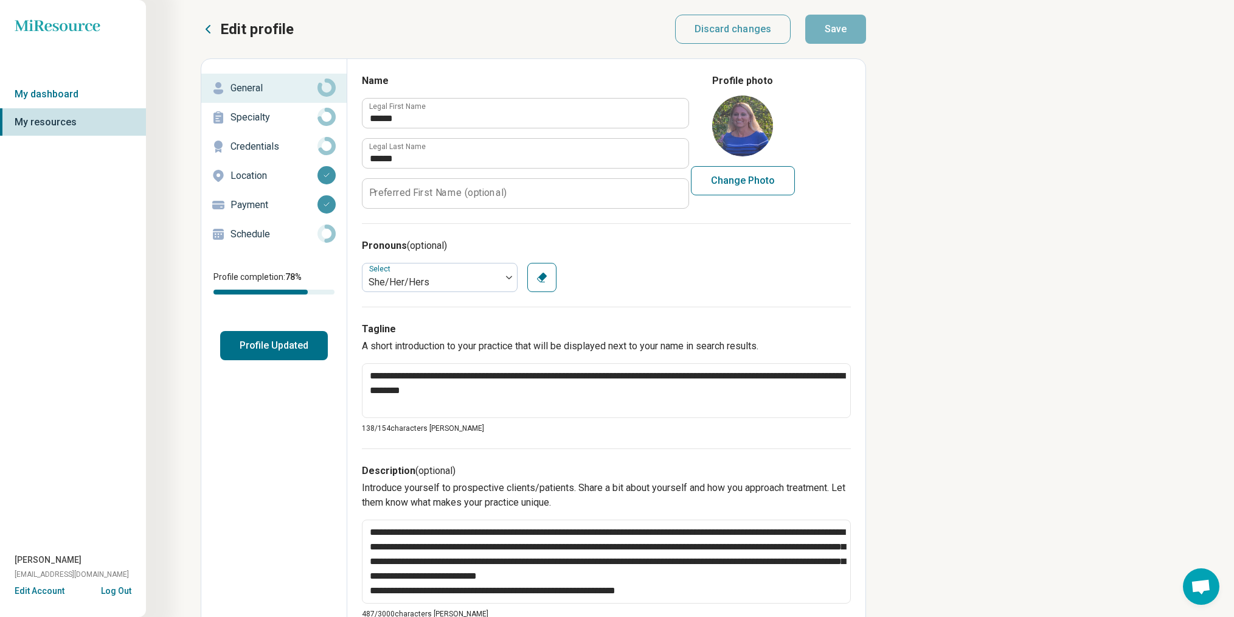
click at [270, 116] on p "Specialty" at bounding box center [273, 117] width 87 height 15
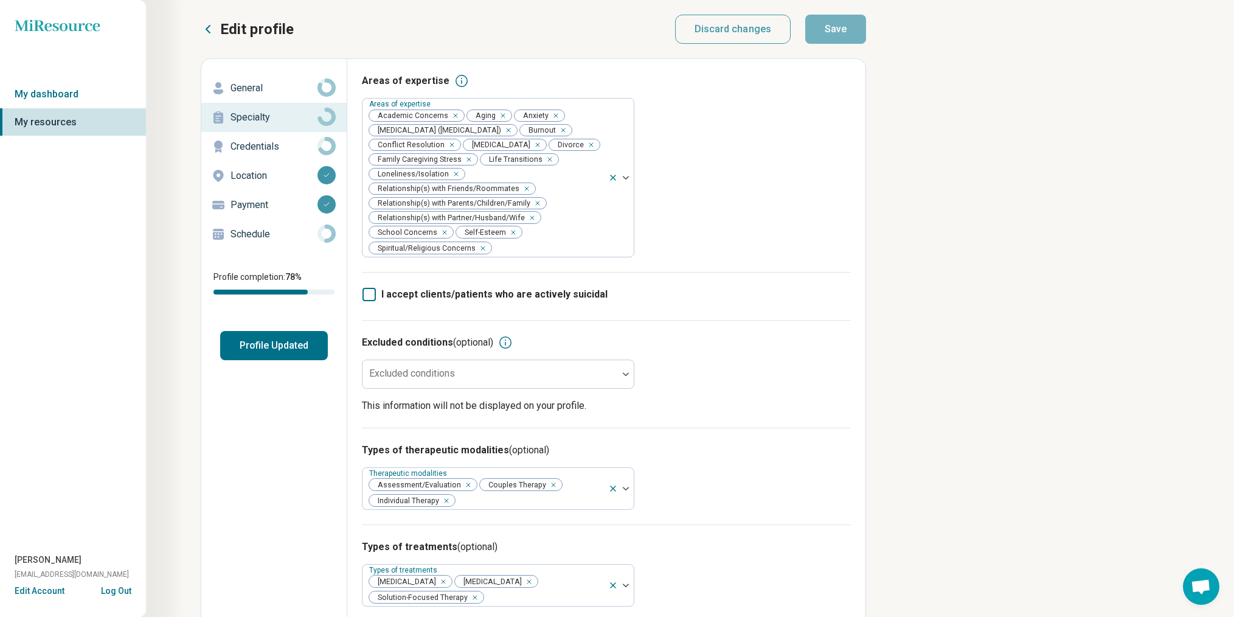
click at [258, 116] on p "Specialty" at bounding box center [273, 117] width 87 height 15
drag, startPoint x: 250, startPoint y: 234, endPoint x: 252, endPoint y: 242, distance: 8.1
click at [250, 235] on p "Schedule" at bounding box center [273, 234] width 87 height 15
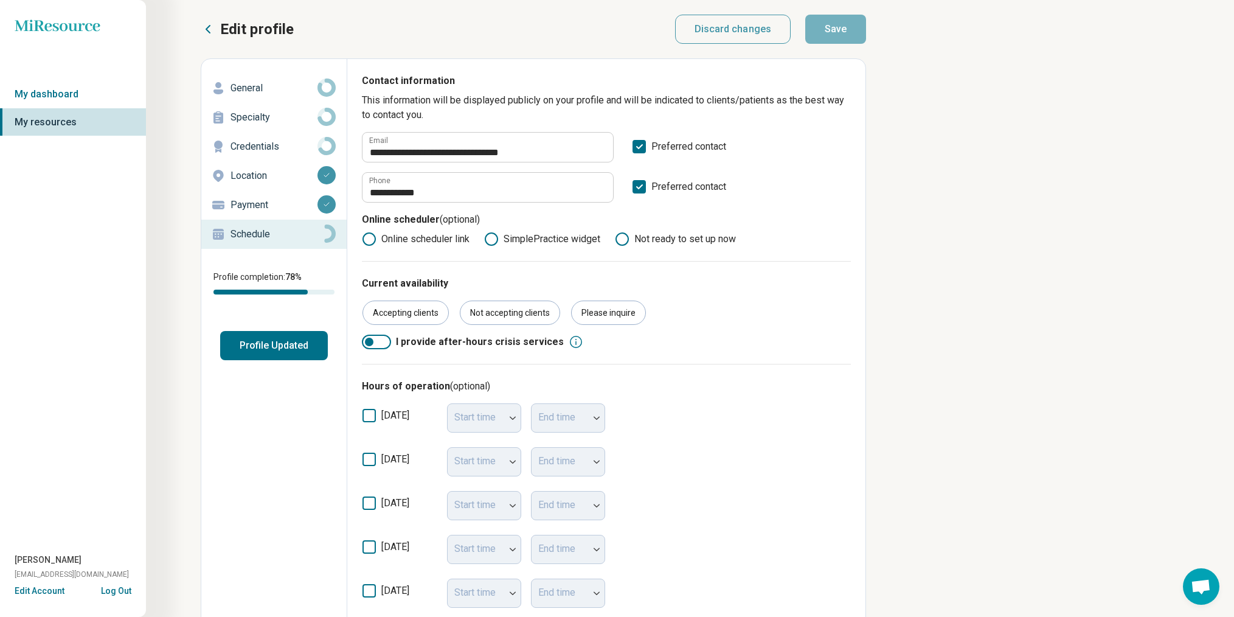
click at [266, 91] on p "General" at bounding box center [273, 88] width 87 height 15
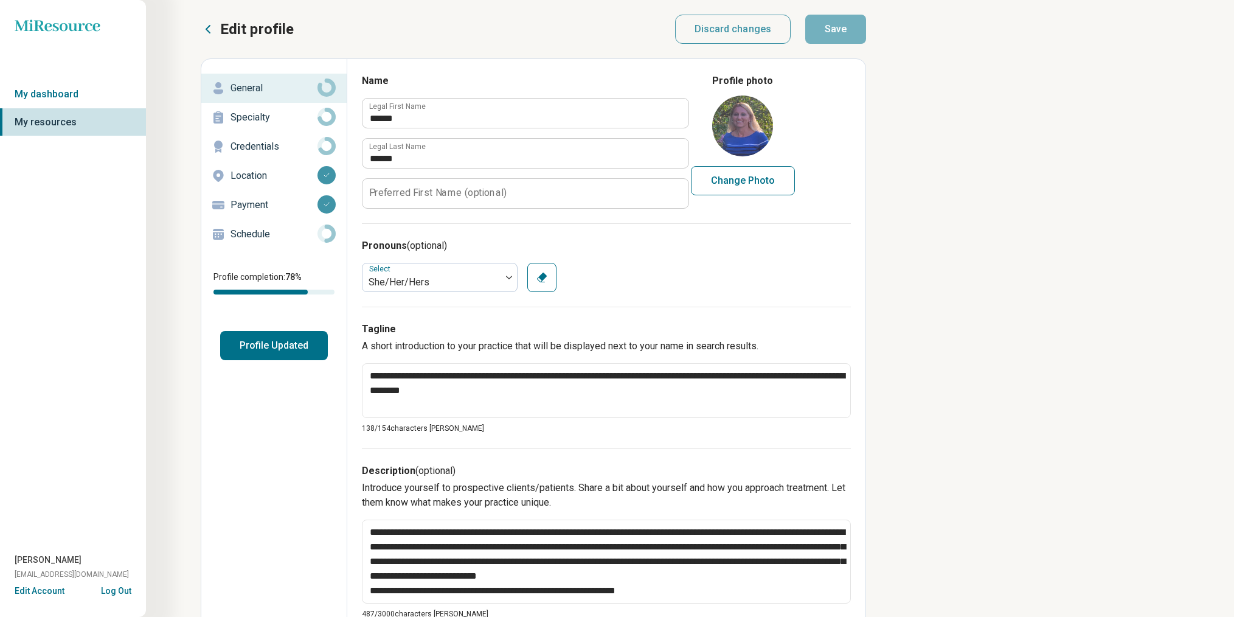
type textarea "*"
click at [50, 100] on link "My dashboard" at bounding box center [73, 94] width 146 height 28
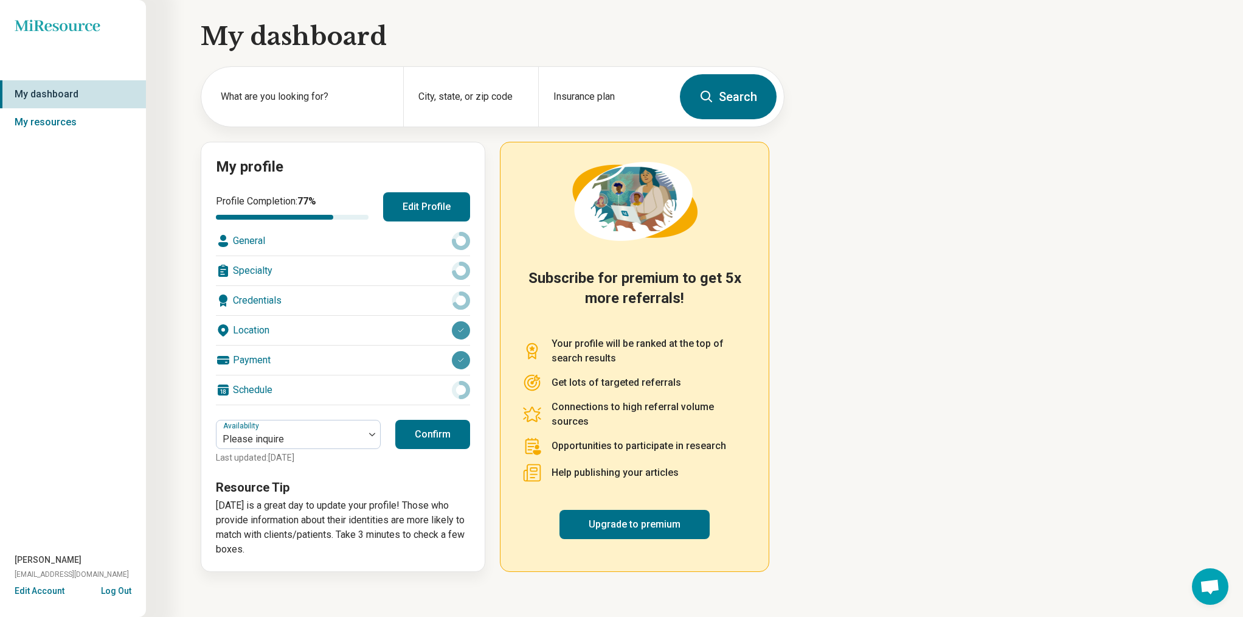
click at [449, 435] on button "Confirm" at bounding box center [432, 434] width 75 height 29
